Goal: Find specific fact: Find contact information

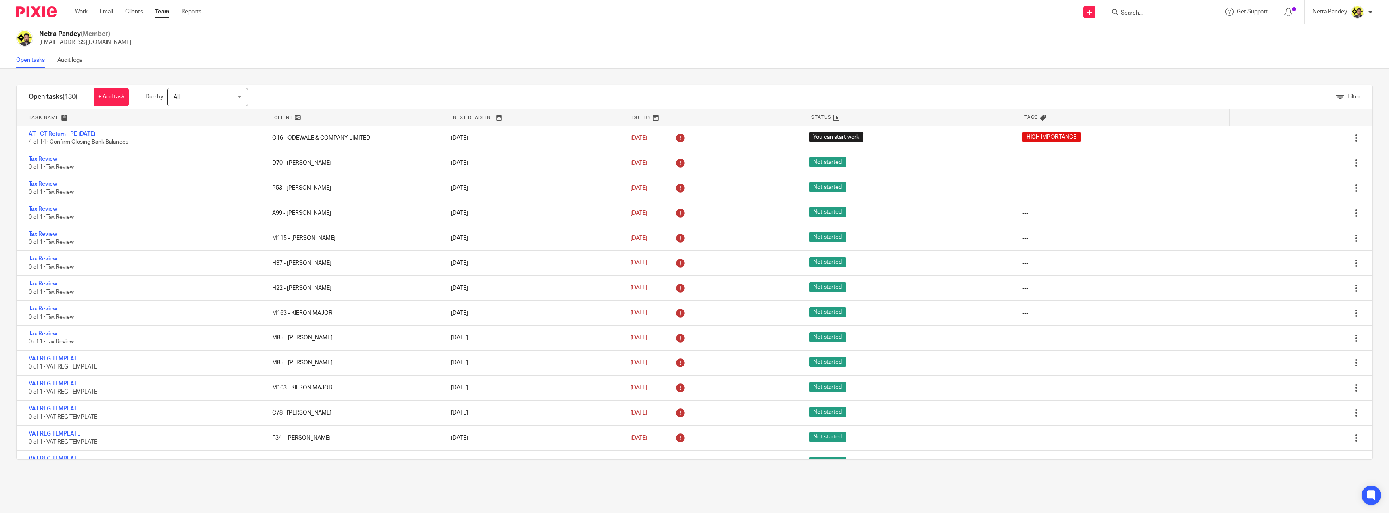
scroll to position [2899, 0]
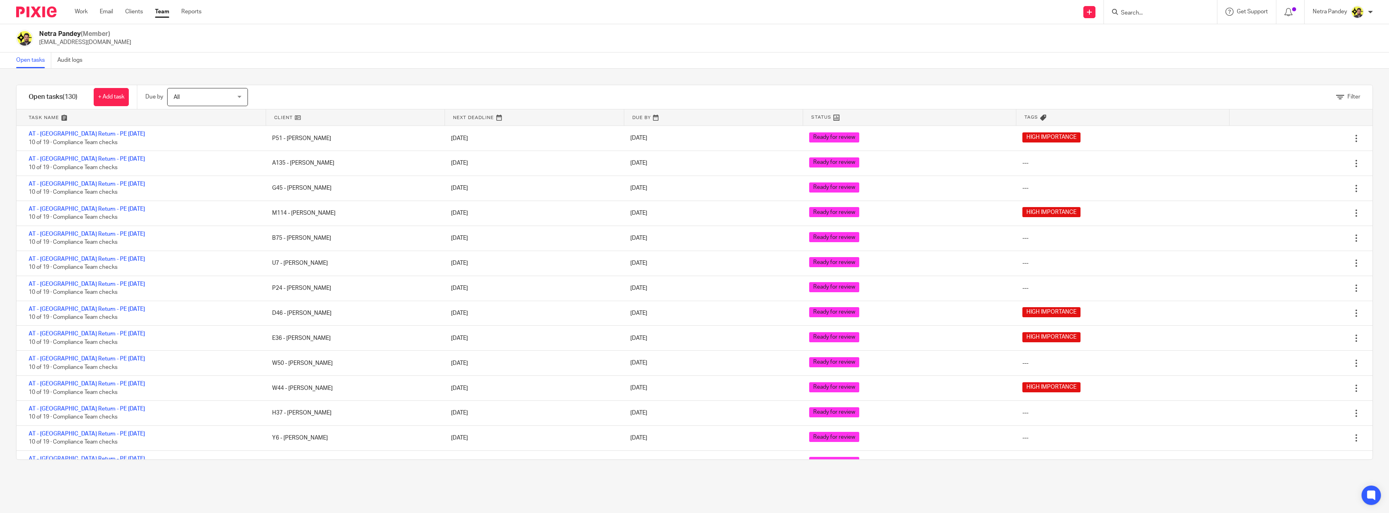
click at [1174, 12] on input "Search" at bounding box center [1156, 13] width 73 height 7
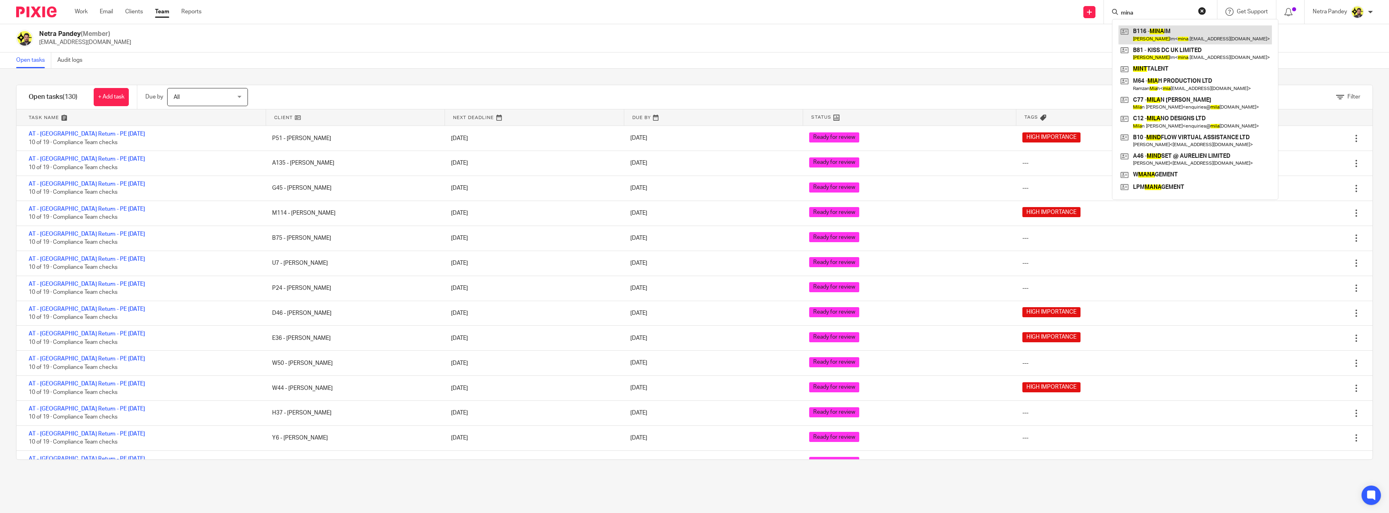
type input "mina"
click at [1166, 34] on link at bounding box center [1195, 34] width 153 height 19
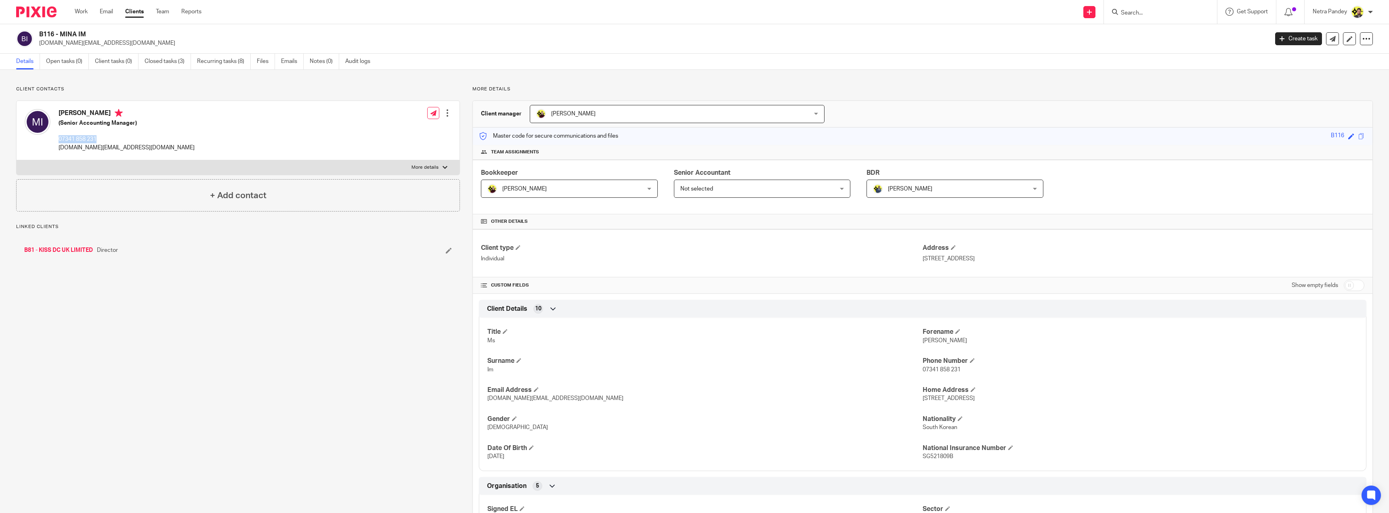
drag, startPoint x: 103, startPoint y: 140, endPoint x: 56, endPoint y: 139, distance: 46.5
click at [56, 139] on div "[PERSON_NAME] (Senior Accounting Manager) 07341 858 231 [DOMAIN_NAME][EMAIL_ADD…" at bounding box center [110, 130] width 170 height 51
copy p "07341 858 231"
